Goal: Task Accomplishment & Management: Use online tool/utility

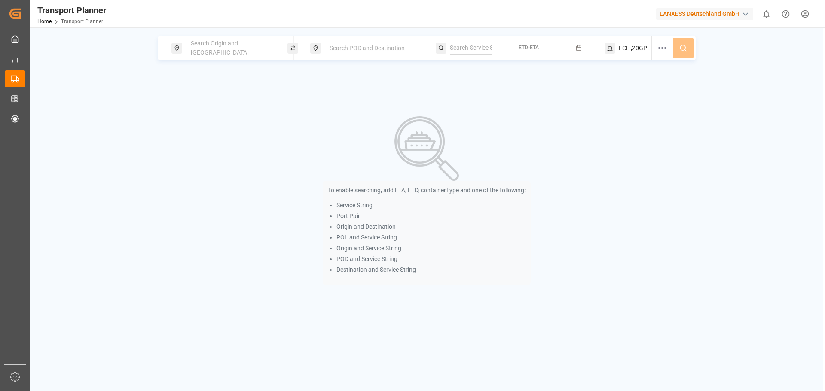
click at [197, 41] on div "Search Origin and [GEOGRAPHIC_DATA]" at bounding box center [232, 48] width 93 height 25
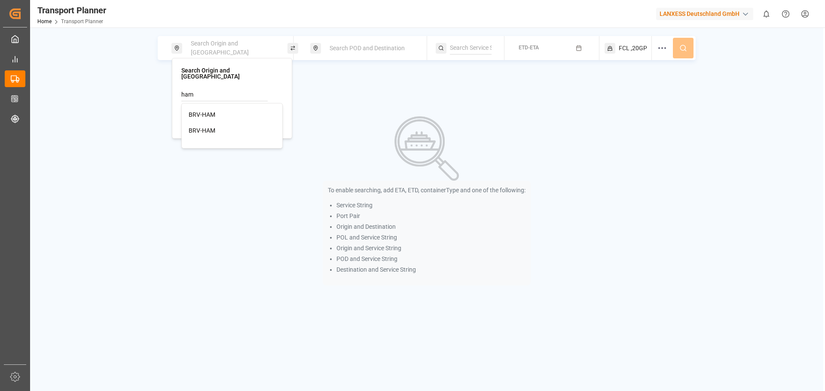
click at [216, 110] on div "BRV-HAM" at bounding box center [232, 114] width 87 height 9
type input "BRV-HAM"
click at [337, 54] on div "Search POD and Destination" at bounding box center [370, 48] width 93 height 16
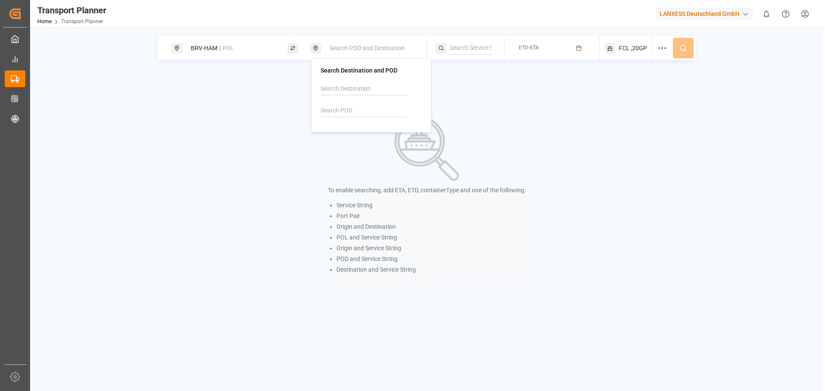
click at [351, 114] on input at bounding box center [363, 110] width 86 height 13
click at [360, 128] on div "IDJKT [GEOGRAPHIC_DATA], [GEOGRAPHIC_DATA]" at bounding box center [371, 139] width 87 height 27
type input "IDJKT"
click at [629, 49] on div "FCL ,20GP" at bounding box center [628, 48] width 48 height 24
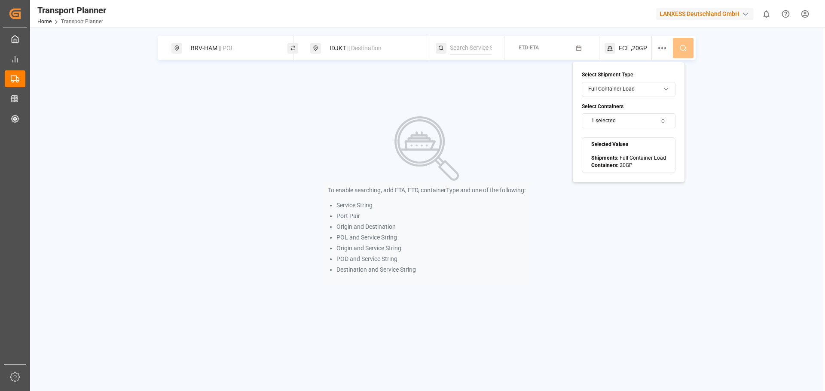
click at [612, 120] on button "1 selected" at bounding box center [629, 120] width 94 height 15
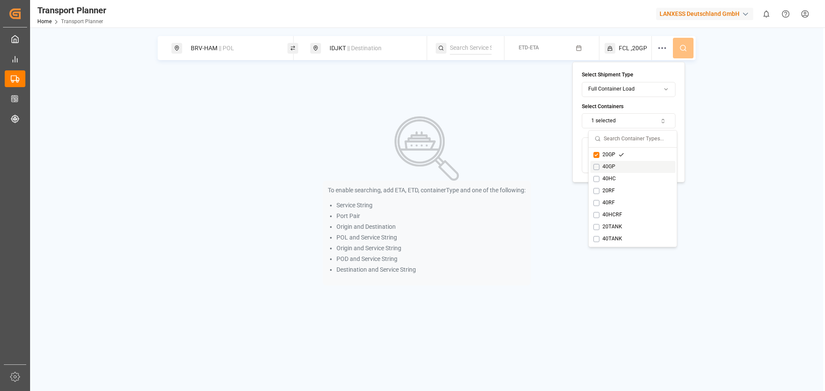
click at [596, 169] on button "Suggestions" at bounding box center [596, 167] width 6 height 6
click at [596, 167] on button "Suggestions" at bounding box center [596, 167] width 6 height 6
click at [597, 176] on button "Suggestions" at bounding box center [596, 179] width 6 height 6
click at [600, 155] on div "20GP" at bounding box center [608, 155] width 31 height 8
click at [679, 50] on div "BRV-HAM || POL IDJKT || Destination ETD-ETA FCL ,40HC" at bounding box center [427, 48] width 538 height 24
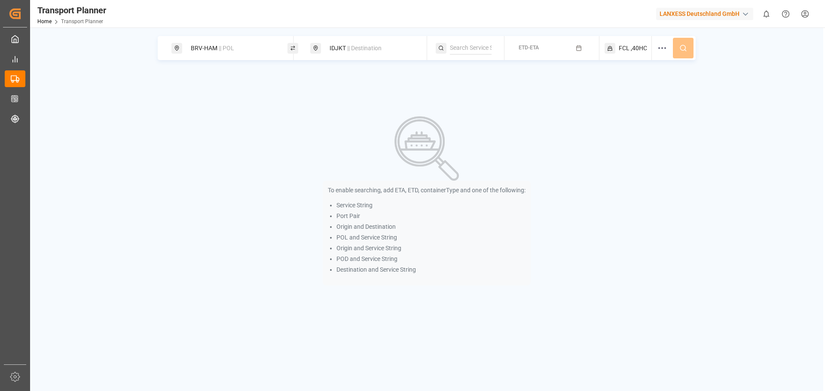
click at [577, 48] on icon "button" at bounding box center [578, 48] width 5 height 0
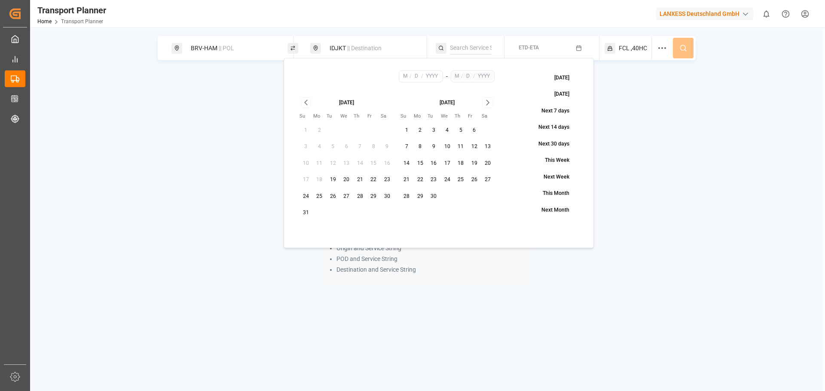
click at [445, 146] on button "10" at bounding box center [447, 147] width 14 height 14
type input "9"
type input "10"
type input "2025"
click at [488, 102] on icon "Go to next month" at bounding box center [487, 103] width 3 height 5
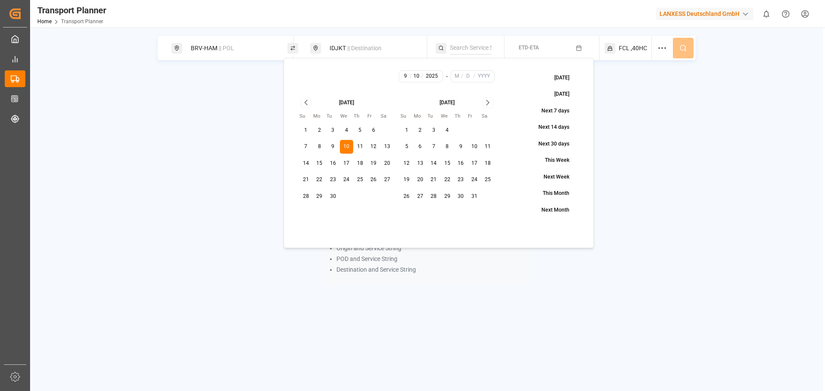
click at [488, 102] on icon "Go to next month" at bounding box center [487, 103] width 3 height 5
click at [408, 212] on button "30" at bounding box center [407, 213] width 14 height 14
type input "11"
type input "30"
type input "2025"
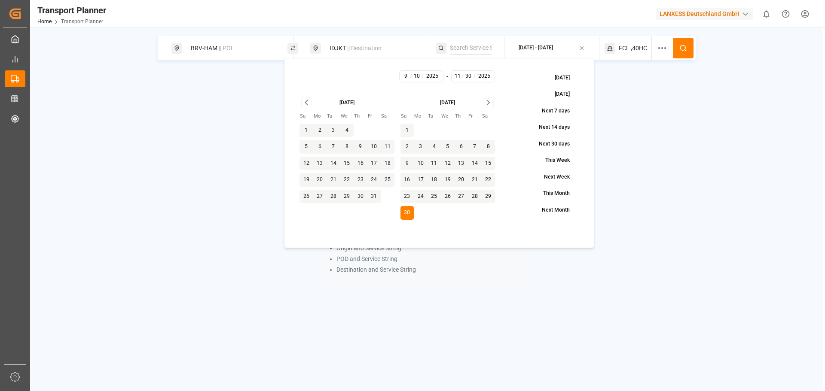
click at [677, 45] on button at bounding box center [683, 48] width 21 height 21
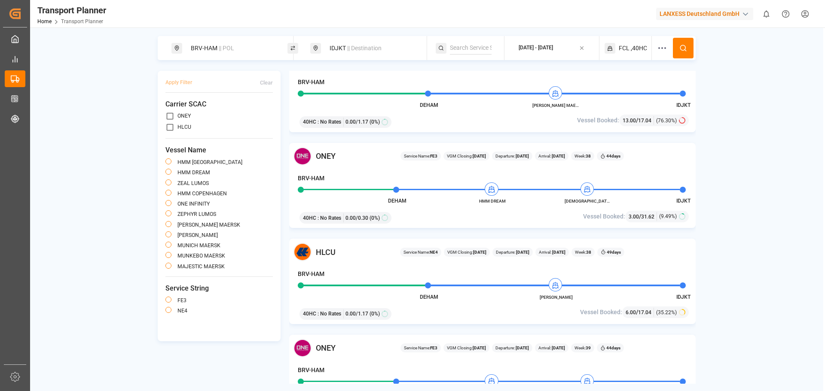
scroll to position [43, 0]
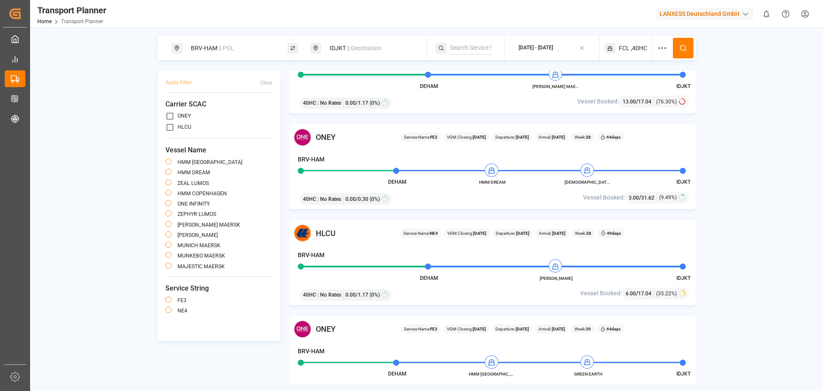
click at [226, 45] on span "|| POL" at bounding box center [226, 48] width 15 height 7
click at [224, 102] on div at bounding box center [231, 108] width 101 height 41
click at [223, 110] on input at bounding box center [224, 116] width 86 height 13
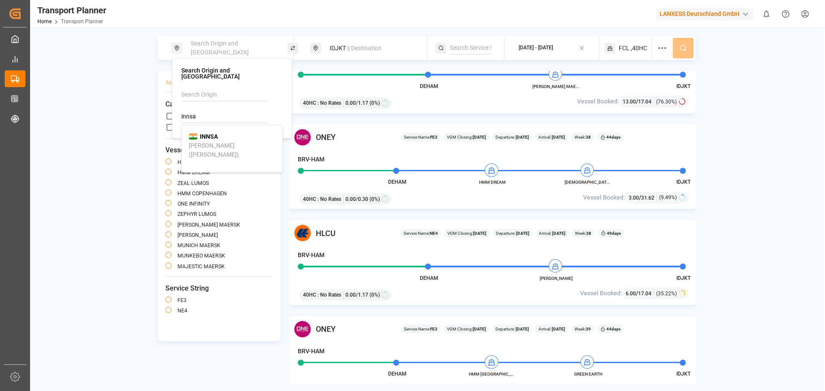
click at [205, 141] on div "[PERSON_NAME] ([PERSON_NAME])" at bounding box center [232, 150] width 87 height 18
type input "INNSA"
drag, startPoint x: 216, startPoint y: 107, endPoint x: 152, endPoint y: 99, distance: 64.8
click at [152, 99] on body "Created by potrace 1.15, written by [PERSON_NAME] [DATE]-[DATE] Created by potr…" at bounding box center [412, 195] width 825 height 391
drag, startPoint x: 203, startPoint y: 111, endPoint x: 175, endPoint y: 108, distance: 27.7
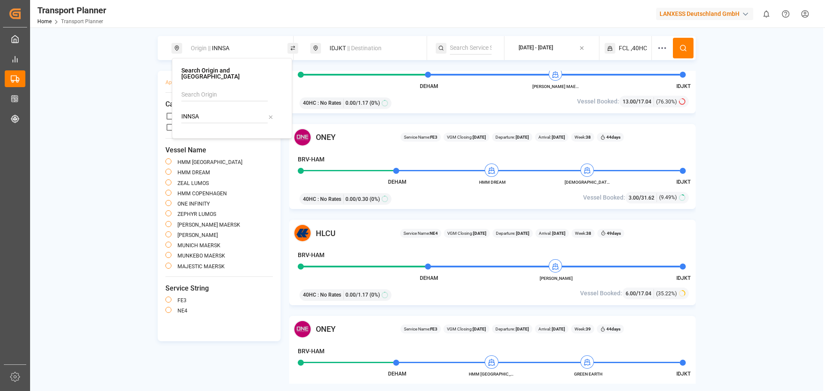
click at [175, 108] on div "Search Origin and [GEOGRAPHIC_DATA]" at bounding box center [232, 98] width 120 height 81
click at [212, 88] on input at bounding box center [224, 94] width 86 height 13
click at [230, 110] on div "ANR-RTM" at bounding box center [232, 114] width 87 height 9
type input "ANR-RTM"
click at [353, 52] on div "IDJKT || Destination" at bounding box center [370, 48] width 93 height 16
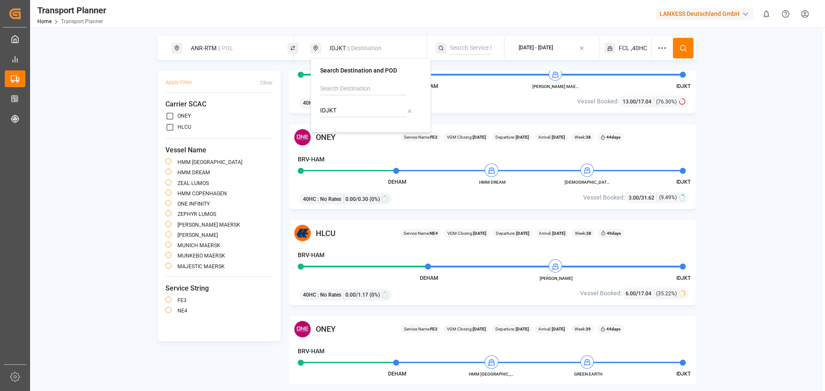
drag, startPoint x: 343, startPoint y: 108, endPoint x: 316, endPoint y: 107, distance: 27.5
click at [316, 107] on div "Search Destination and POD IDJKT" at bounding box center [371, 95] width 120 height 75
click at [346, 127] on b "VNSGN" at bounding box center [348, 130] width 21 height 7
type input "VNSGN"
click at [548, 50] on div "[DATE] - [DATE]" at bounding box center [535, 48] width 34 height 8
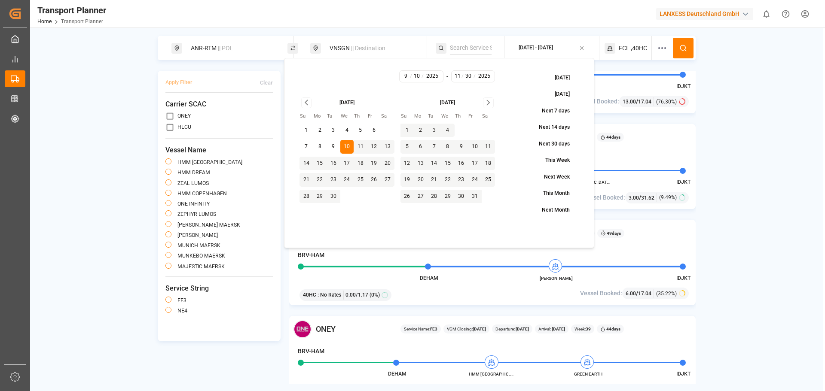
click at [332, 131] on button "3" at bounding box center [333, 131] width 14 height 14
type input "3"
click at [332, 131] on button "3" at bounding box center [333, 131] width 14 height 14
